Goal: Find specific page/section: Find specific page/section

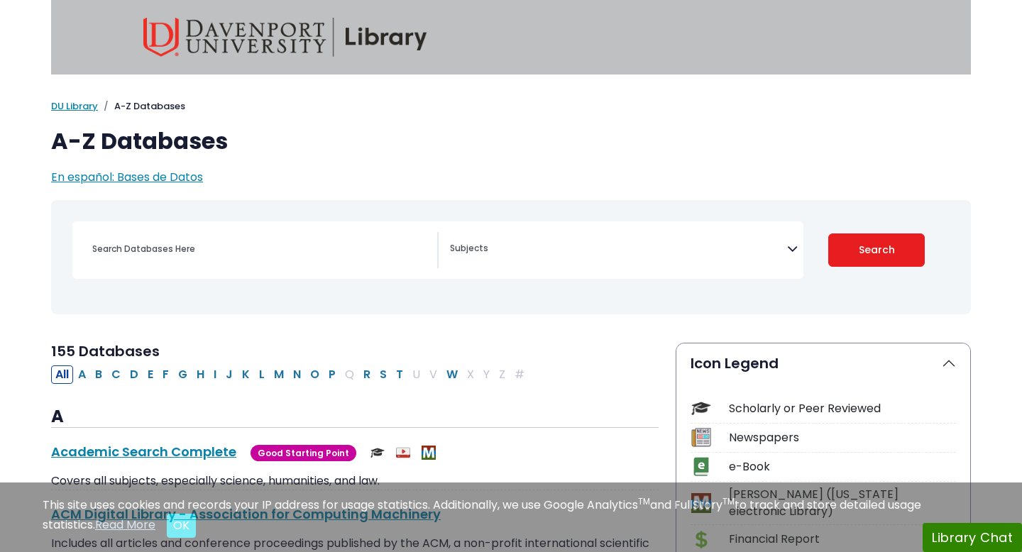
select select "Database Subject Filter"
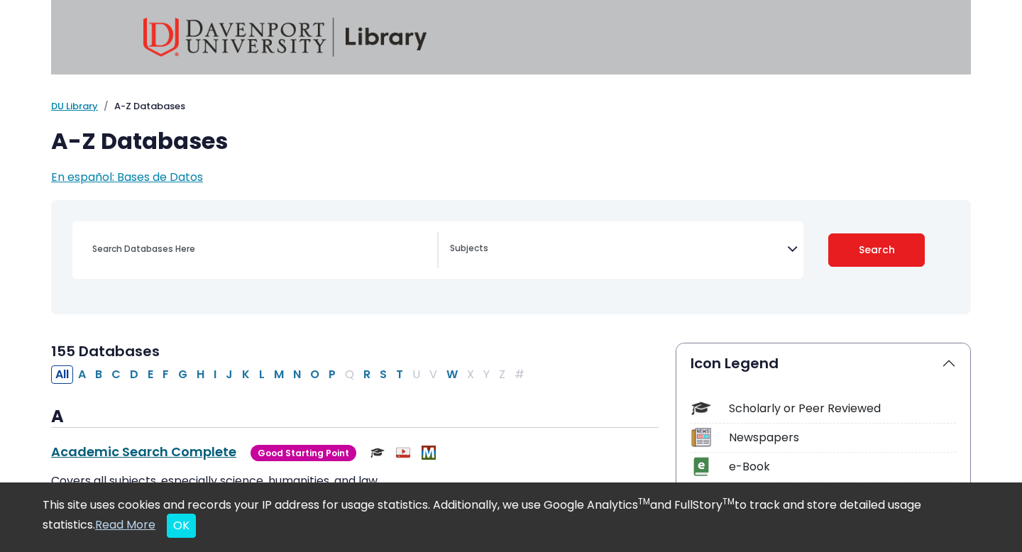
click at [181, 453] on link "Academic Search Complete This link opens in a new window" at bounding box center [143, 452] width 185 height 18
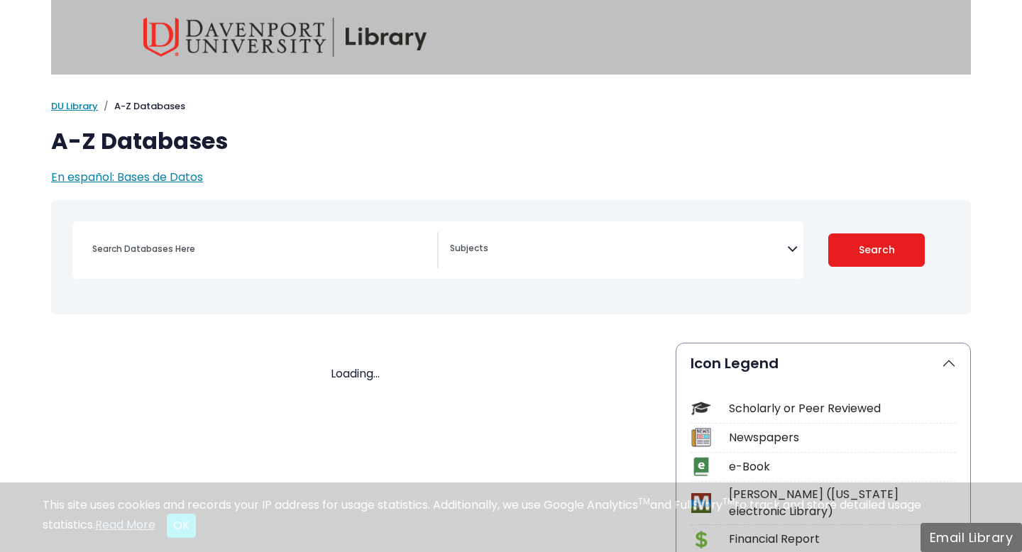
select select "Database Subject Filter"
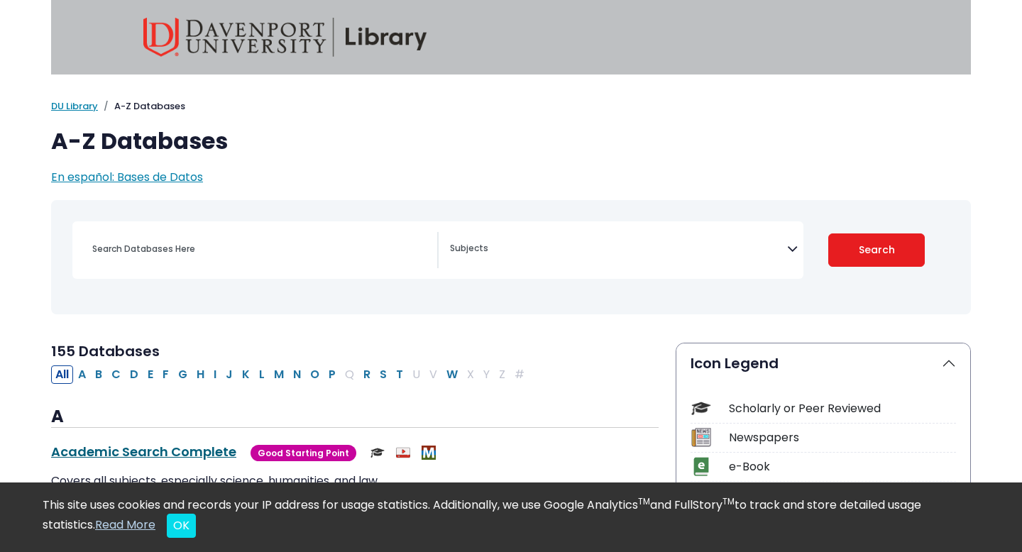
click at [153, 450] on link "Academic Search Complete This link opens in a new window" at bounding box center [143, 452] width 185 height 18
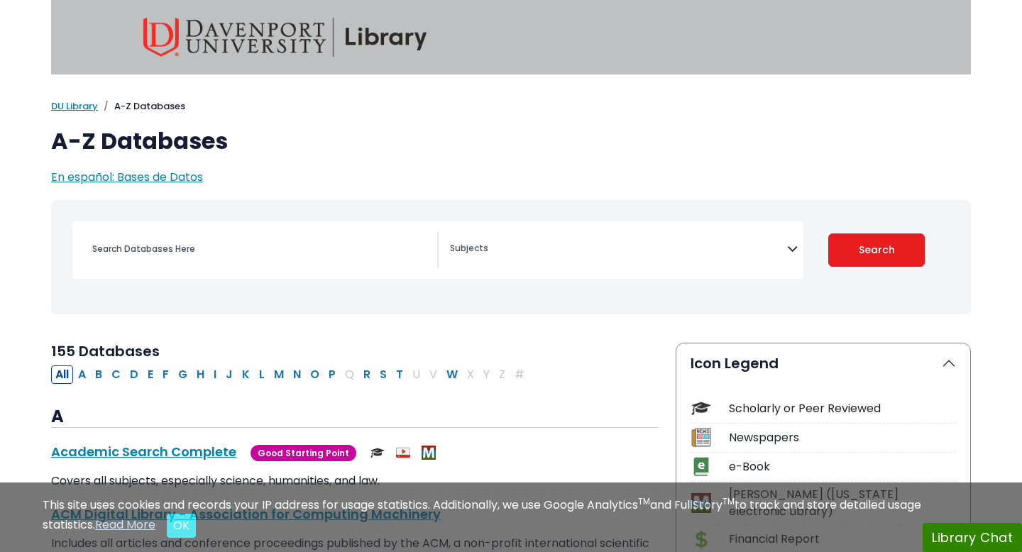
select select "Database Subject Filter"
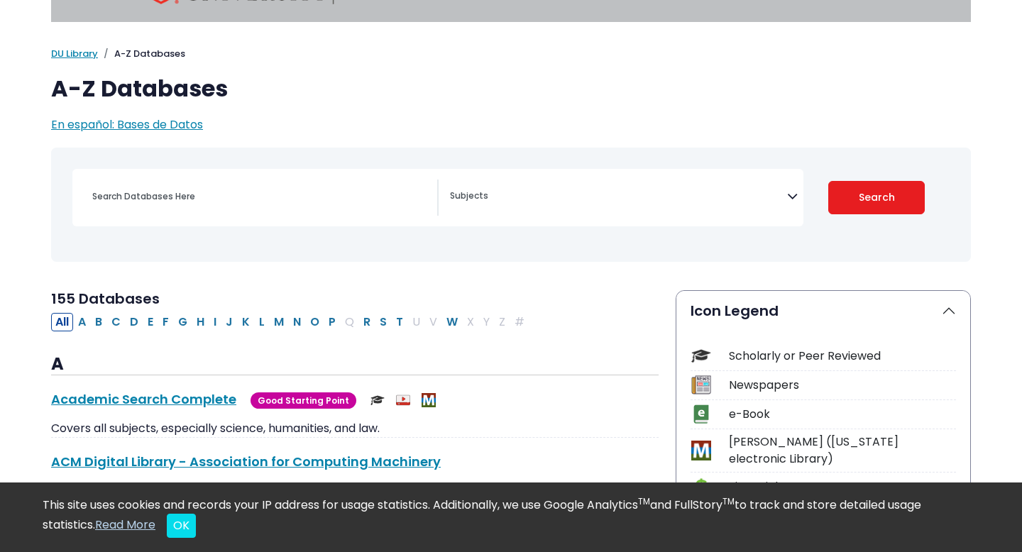
scroll to position [56, 0]
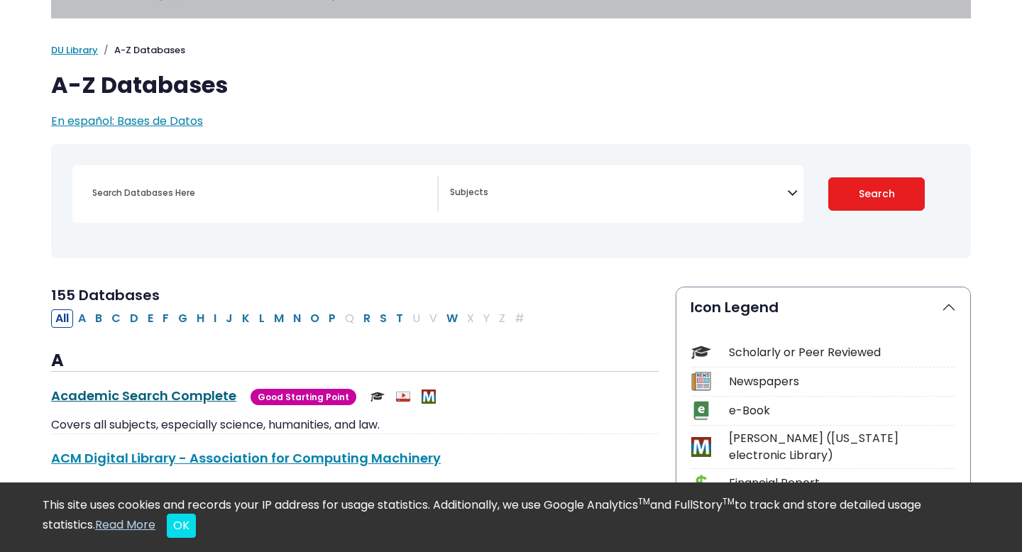
click at [188, 389] on link "Academic Search Complete This link opens in a new window" at bounding box center [143, 396] width 185 height 18
click at [111, 388] on link "Academic Search Complete This link opens in a new window" at bounding box center [143, 396] width 185 height 18
